Goal: Obtain resource: Download file/media

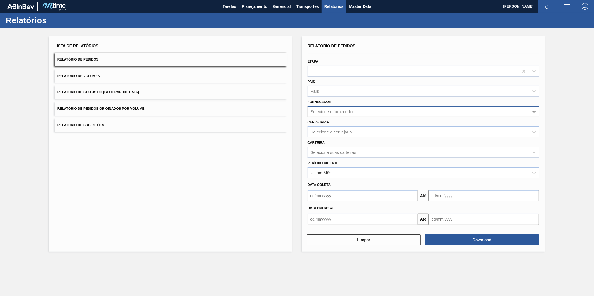
paste input "310098"
type input "310098"
click at [341, 127] on div "310098 (SAP Legado: 441105) - CROWN EMBALAGENS METALICAS DA" at bounding box center [423, 125] width 232 height 10
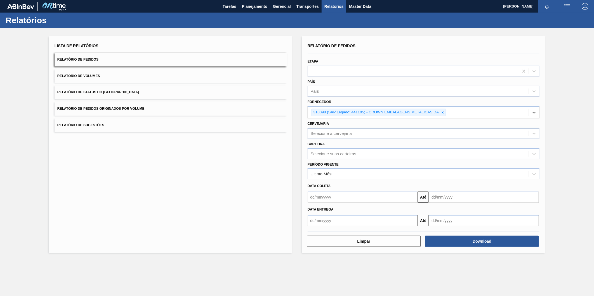
click at [319, 137] on div "Selecione a cervejaria" at bounding box center [423, 133] width 232 height 11
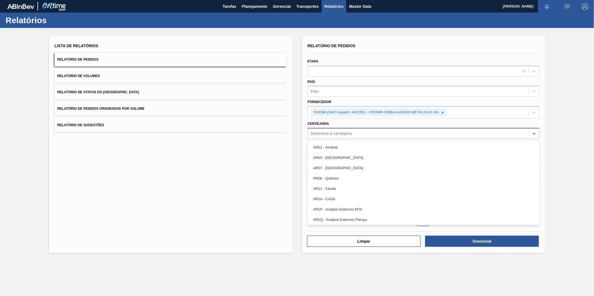
type input "13"
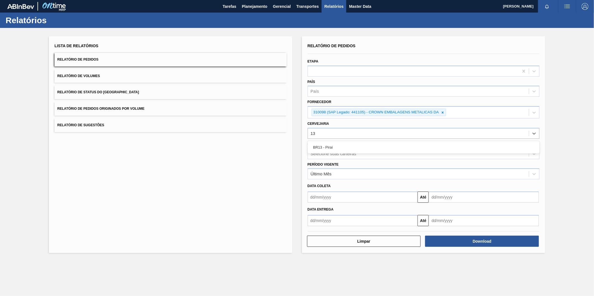
click at [332, 147] on div "BR13 - Piraí" at bounding box center [423, 147] width 232 height 10
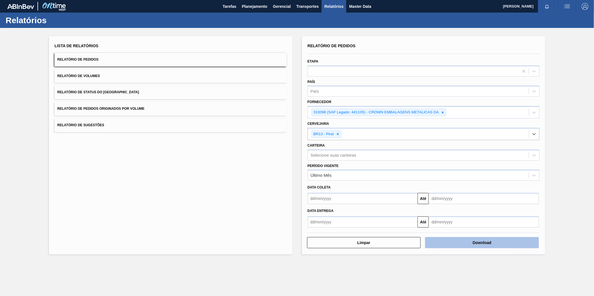
click at [469, 244] on button "Download" at bounding box center [482, 242] width 114 height 11
click at [41, 139] on div "Lista de Relatórios Relatório de Pedidos Relatório de Volumes Relatório de Stat…" at bounding box center [297, 145] width 594 height 234
